Goal: Use online tool/utility: Utilize a website feature to perform a specific function

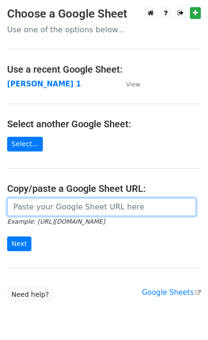
click at [52, 207] on input "url" at bounding box center [101, 207] width 189 height 18
type input "https://docs.google.com/spreadsheets/d/1laFuCRc_gf7_XeBsXZvznQFuTKtWG6_jmo9dt9r…"
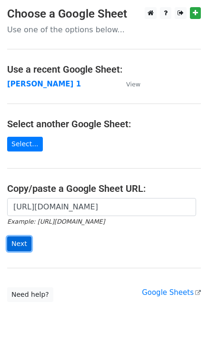
click at [19, 237] on input "Next" at bounding box center [19, 244] width 24 height 15
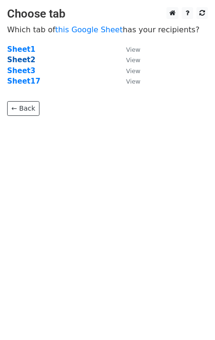
click at [21, 57] on strong "Sheet2" at bounding box center [21, 60] width 28 height 9
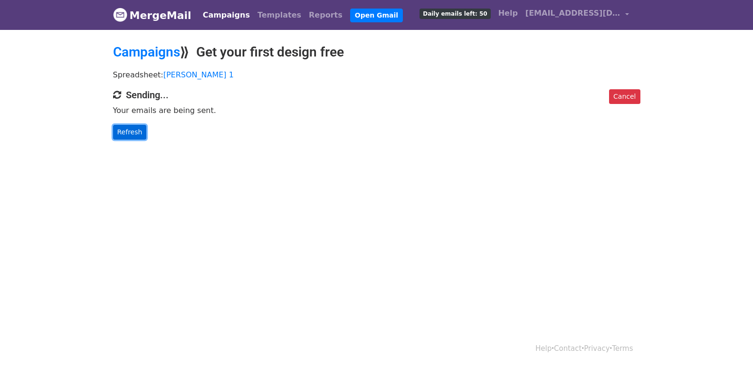
click at [133, 125] on link "Refresh" at bounding box center [130, 132] width 34 height 15
click at [132, 127] on link "Refresh" at bounding box center [130, 132] width 34 height 15
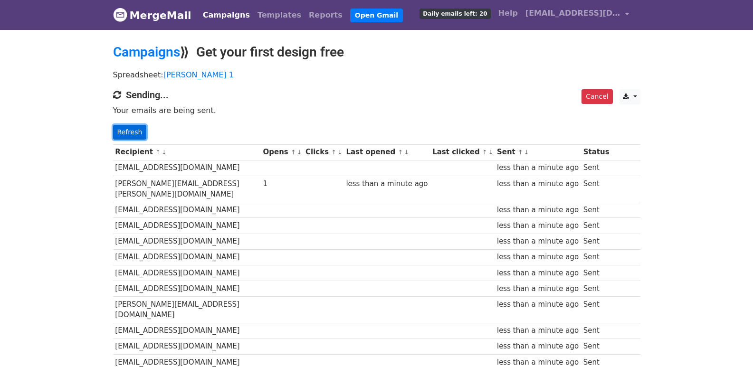
click at [120, 133] on link "Refresh" at bounding box center [130, 132] width 34 height 15
click at [121, 133] on link "Refresh" at bounding box center [130, 132] width 34 height 15
click at [134, 134] on link "Refresh" at bounding box center [130, 132] width 34 height 15
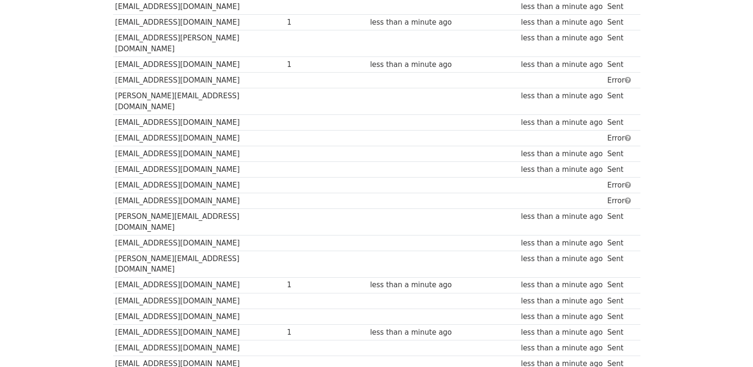
scroll to position [661, 0]
